Goal: Task Accomplishment & Management: Use online tool/utility

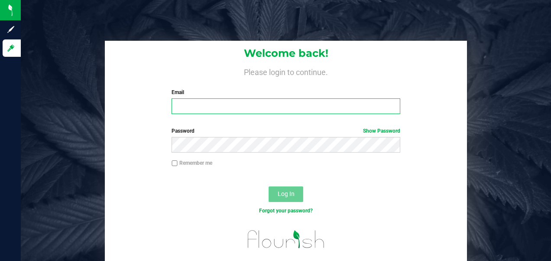
type input "[EMAIL_ADDRESS][DOMAIN_NAME]"
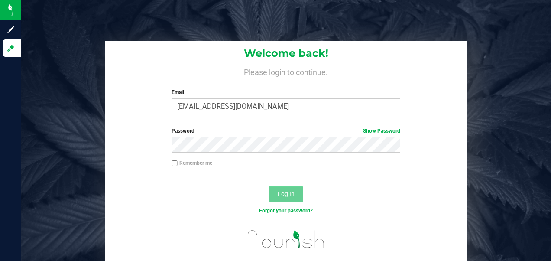
click at [287, 199] on button "Log In" at bounding box center [285, 194] width 35 height 16
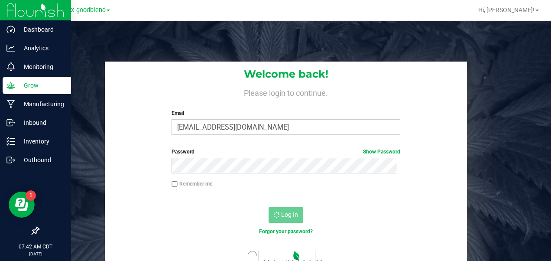
click at [16, 83] on p "Grow" at bounding box center [41, 85] width 52 height 10
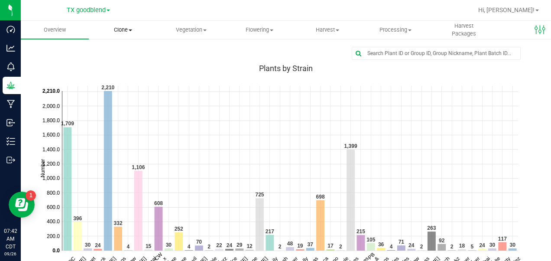
click at [122, 29] on span "Clone" at bounding box center [122, 30] width 67 height 8
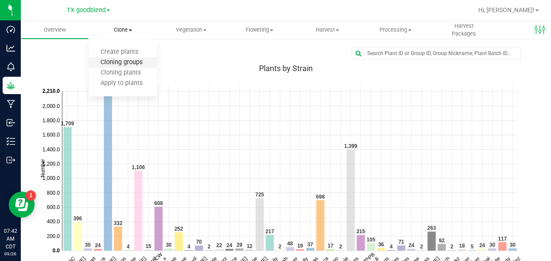
click at [116, 60] on span "Cloning groups" at bounding box center [121, 62] width 65 height 7
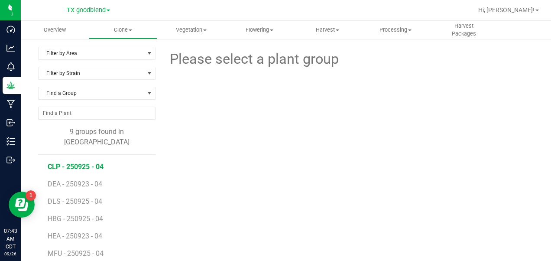
click at [93, 162] on span "CLP - 250925 - 04" at bounding box center [76, 166] width 56 height 8
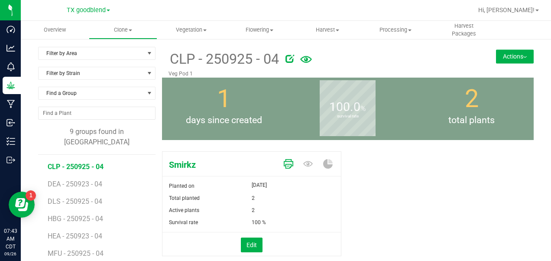
click at [283, 164] on icon at bounding box center [288, 164] width 10 height 10
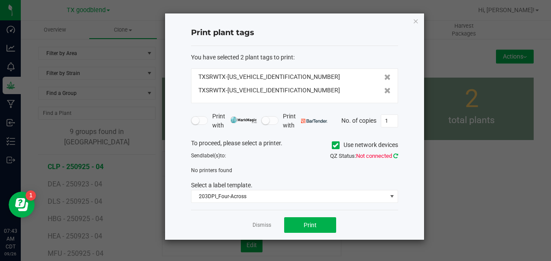
click at [395, 155] on icon at bounding box center [395, 156] width 5 height 6
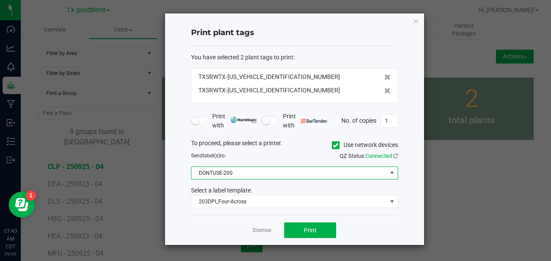
click at [266, 171] on span "DONTUSE-200" at bounding box center [288, 173] width 195 height 12
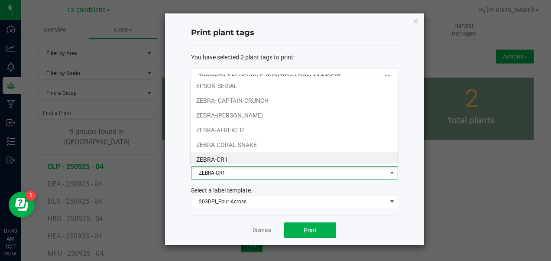
scroll to position [43, 0]
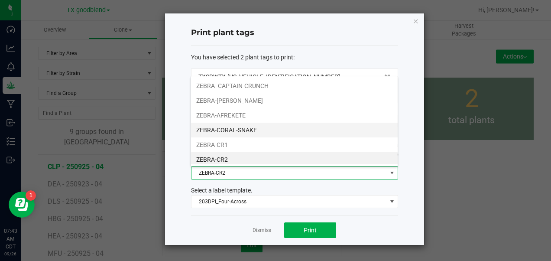
click at [244, 128] on li "ZEBRA-CORAL-SNAKE" at bounding box center [294, 129] width 206 height 15
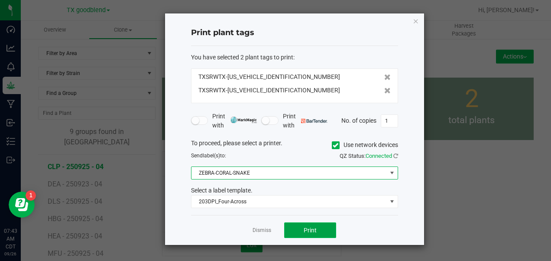
click at [312, 228] on span "Print" at bounding box center [309, 229] width 13 height 7
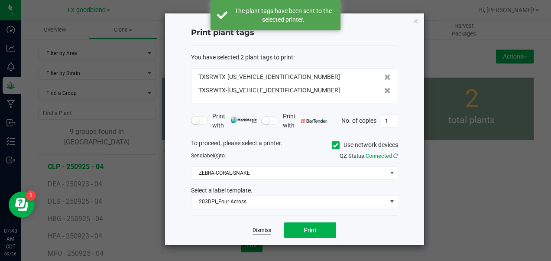
click at [261, 228] on link "Dismiss" at bounding box center [261, 229] width 19 height 7
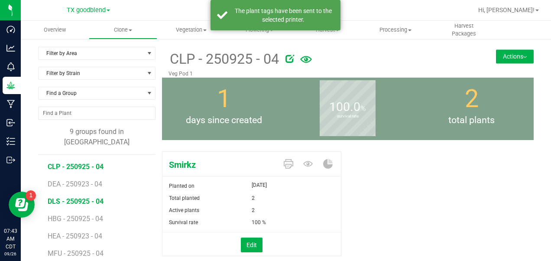
click at [89, 197] on span "DLS - 250925 - 04" at bounding box center [76, 201] width 56 height 8
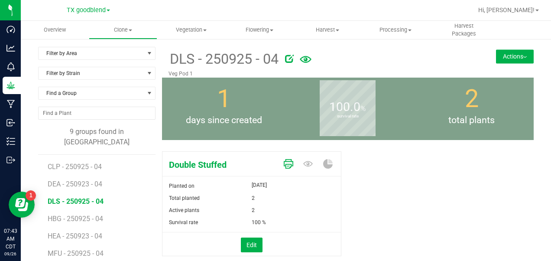
click at [285, 162] on icon at bounding box center [288, 164] width 10 height 10
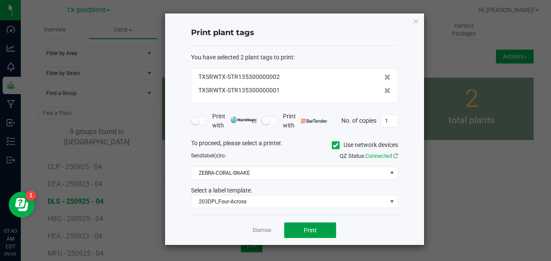
click at [309, 224] on button "Print" at bounding box center [310, 230] width 52 height 16
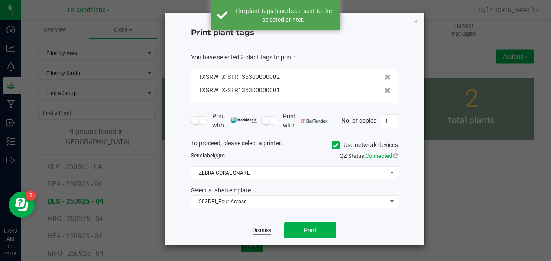
click at [264, 230] on link "Dismiss" at bounding box center [261, 229] width 19 height 7
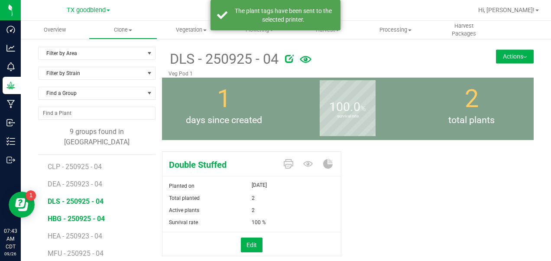
click at [79, 214] on span "HBG - 250925 - 04" at bounding box center [76, 218] width 57 height 8
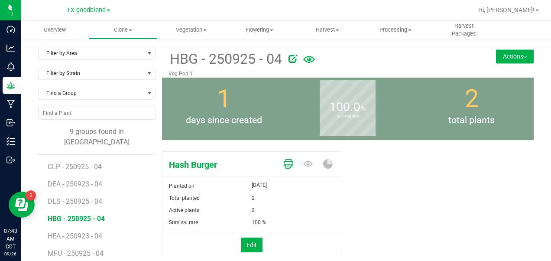
click at [288, 167] on icon at bounding box center [288, 164] width 10 height 10
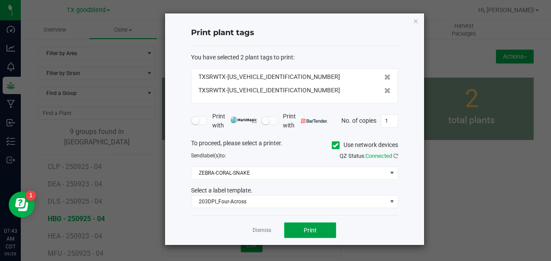
click at [301, 222] on button "Print" at bounding box center [310, 230] width 52 height 16
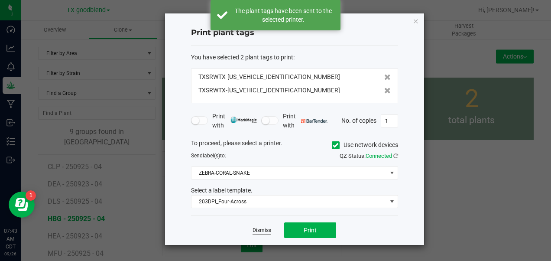
click at [266, 227] on link "Dismiss" at bounding box center [261, 229] width 19 height 7
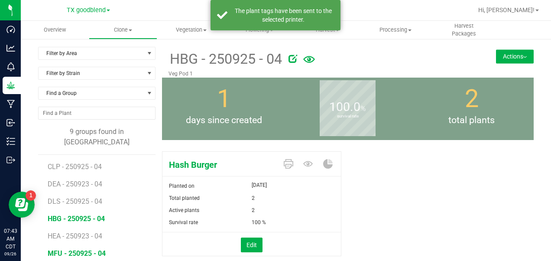
click at [87, 249] on span "MFU - 250925 - 04" at bounding box center [77, 253] width 58 height 8
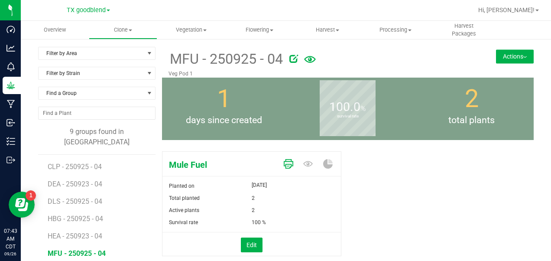
click at [284, 161] on icon at bounding box center [288, 164] width 10 height 10
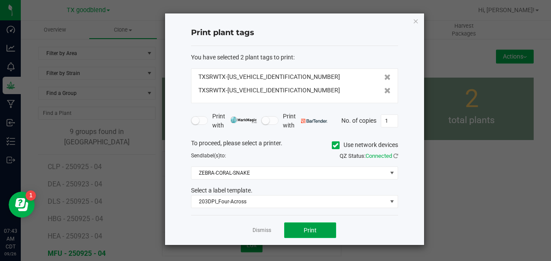
click at [304, 226] on span "Print" at bounding box center [309, 229] width 13 height 7
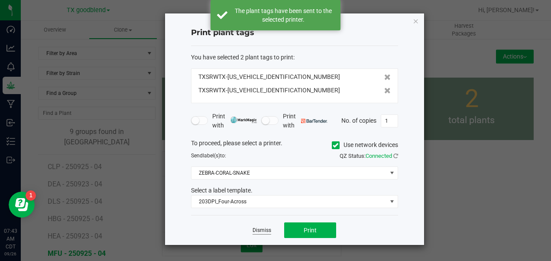
click at [260, 226] on link "Dismiss" at bounding box center [261, 229] width 19 height 7
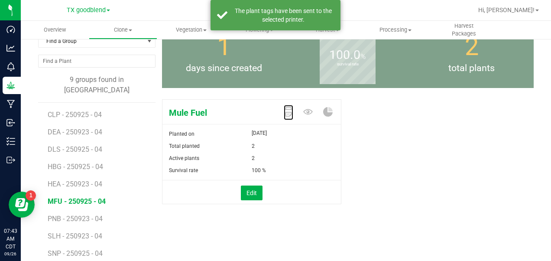
scroll to position [55, 0]
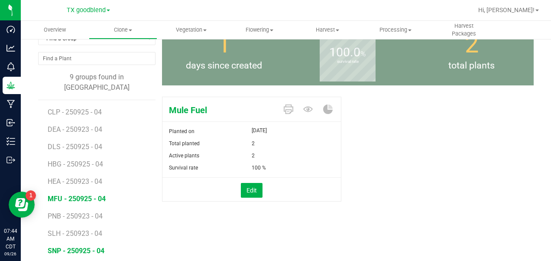
click at [70, 246] on span "SNP - 250925 - 04" at bounding box center [76, 250] width 57 height 8
click at [287, 109] on icon at bounding box center [288, 109] width 10 height 10
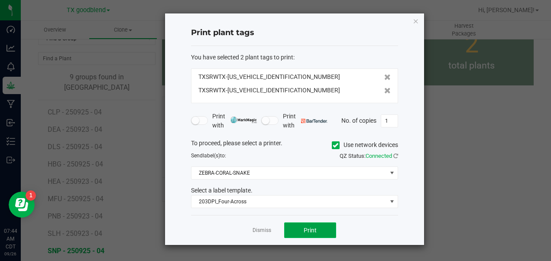
click at [302, 223] on button "Print" at bounding box center [310, 230] width 52 height 16
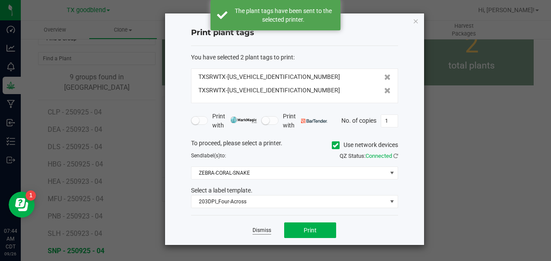
click at [261, 228] on link "Dismiss" at bounding box center [261, 229] width 19 height 7
